Goal: Use online tool/utility: Utilize a website feature to perform a specific function

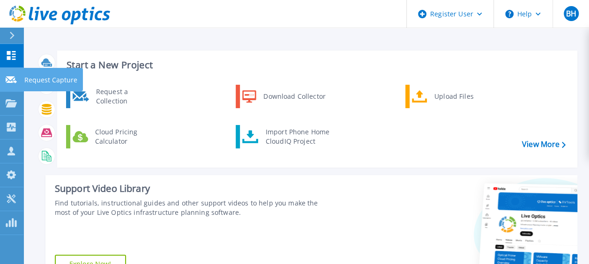
click at [15, 74] on link "Request Capture Request Capture" at bounding box center [11, 80] width 23 height 24
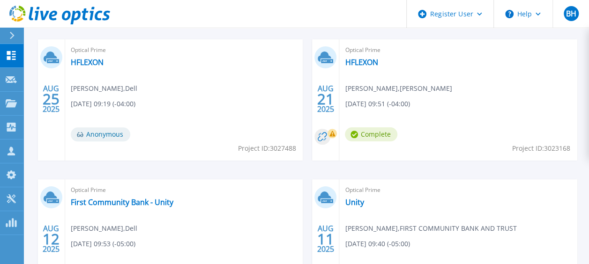
scroll to position [430, 0]
click at [358, 65] on link "HFLEXON" at bounding box center [361, 61] width 33 height 9
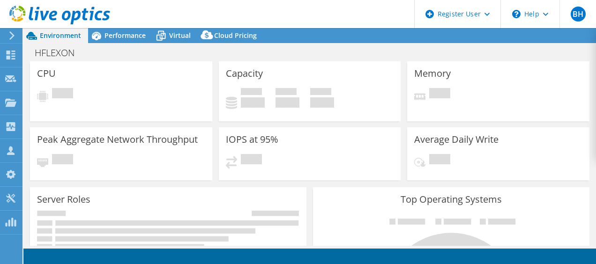
select select "USD"
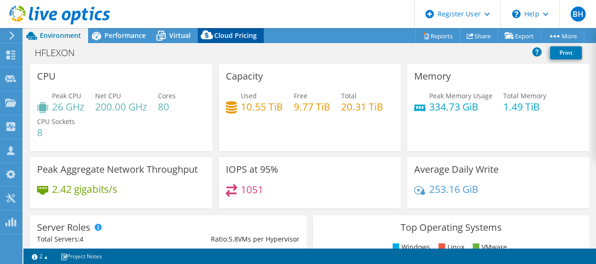
click at [217, 37] on span "Cloud Pricing" at bounding box center [235, 35] width 43 height 9
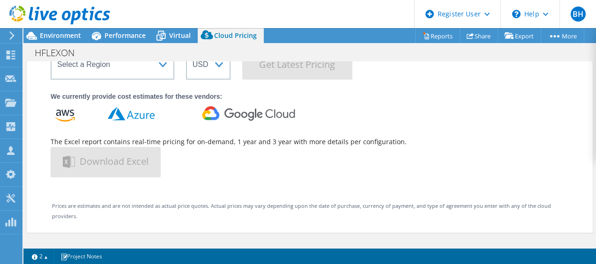
scroll to position [35, 0]
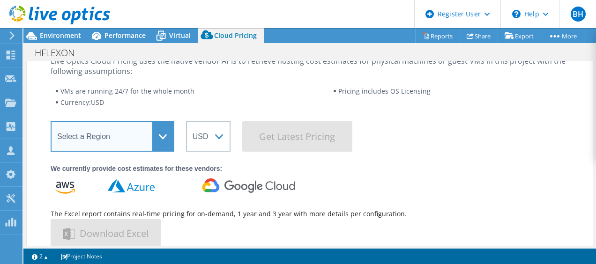
click at [163, 135] on select "Select a Region [GEOGRAPHIC_DATA] ([GEOGRAPHIC_DATA]) [GEOGRAPHIC_DATA] ([GEOGR…" at bounding box center [113, 136] width 124 height 30
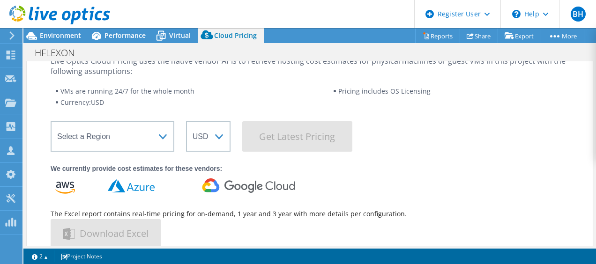
click at [201, 90] on li "VMs are running 24/7 for the whole month" at bounding box center [194, 91] width 278 height 11
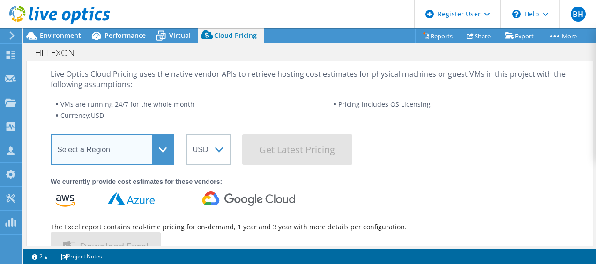
click at [169, 146] on select "Select a Region [GEOGRAPHIC_DATA] ([GEOGRAPHIC_DATA]) [GEOGRAPHIC_DATA] ([GEOGR…" at bounding box center [113, 149] width 124 height 30
select select "USEast"
click at [51, 134] on select "Select a Region [GEOGRAPHIC_DATA] ([GEOGRAPHIC_DATA]) [GEOGRAPHIC_DATA] ([GEOGR…" at bounding box center [113, 149] width 124 height 30
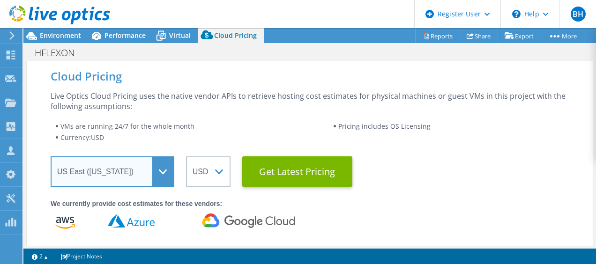
scroll to position [0, 0]
